Goal: Information Seeking & Learning: Find specific fact

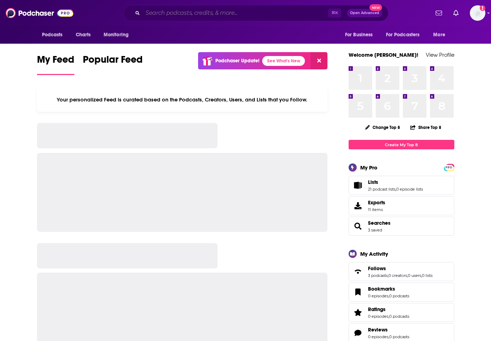
click at [153, 14] on input "Search podcasts, credits, & more..." at bounding box center [235, 12] width 185 height 11
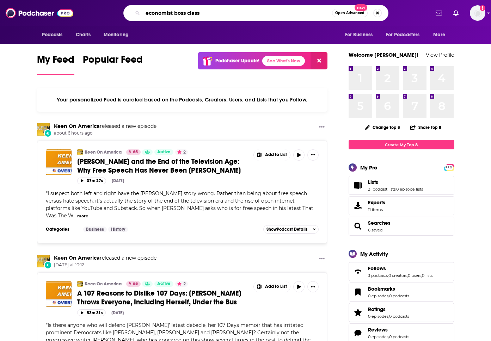
type input "economist boss class"
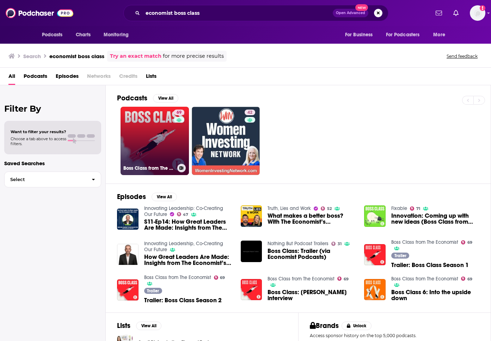
click at [154, 137] on link "69 Boss Class from The Economist" at bounding box center [155, 141] width 68 height 68
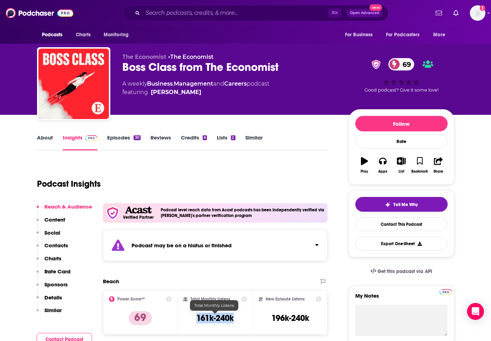
drag, startPoint x: 239, startPoint y: 319, endPoint x: 197, endPoint y: 318, distance: 42.3
click at [197, 318] on div "Total Monthly Listens 161k-240k" at bounding box center [215, 312] width 64 height 32
copy h3 "161k-240k"
